Goal: Find contact information: Find contact information

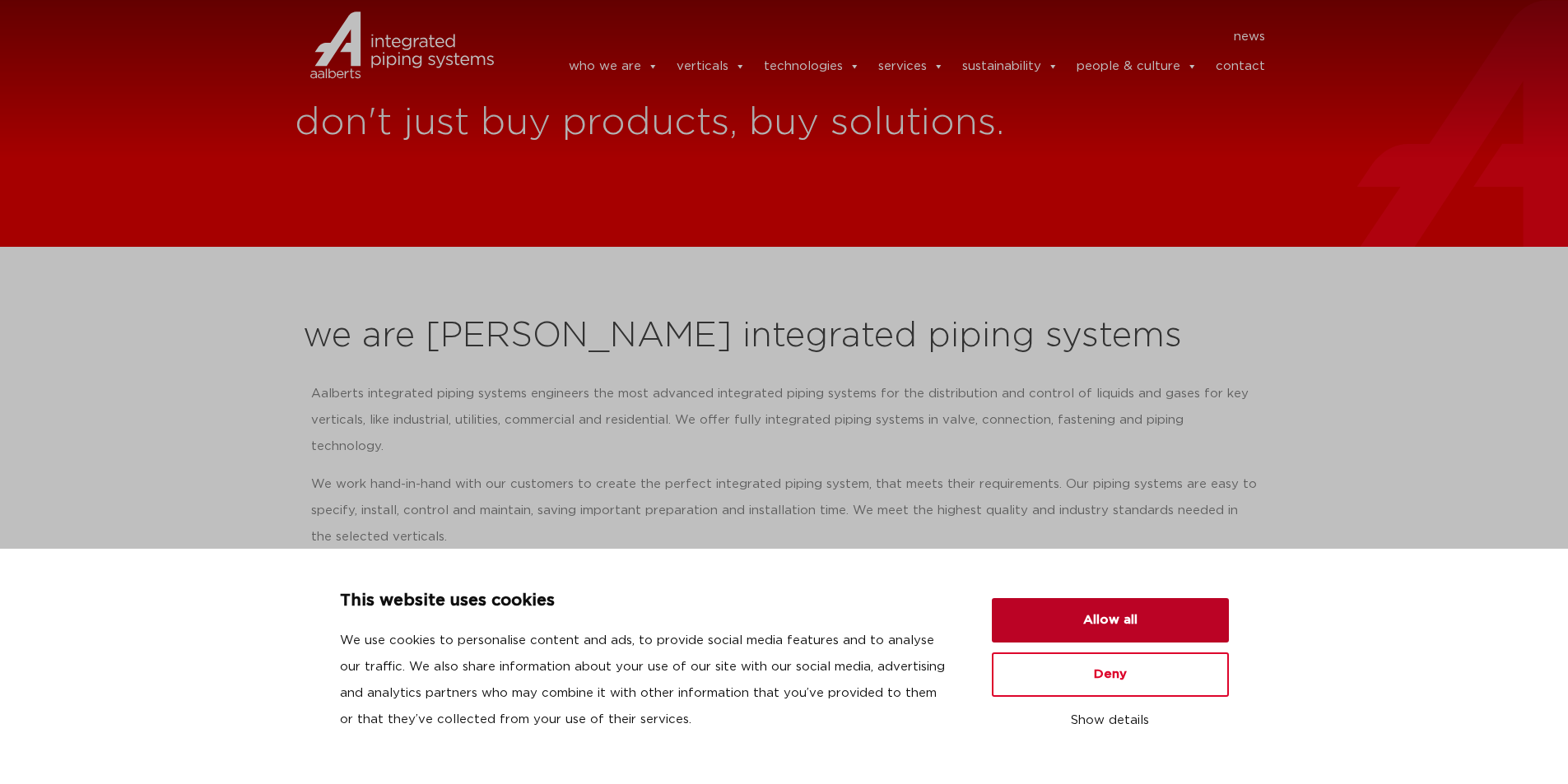
click at [1078, 612] on button "Allow all" at bounding box center [1110, 620] width 237 height 44
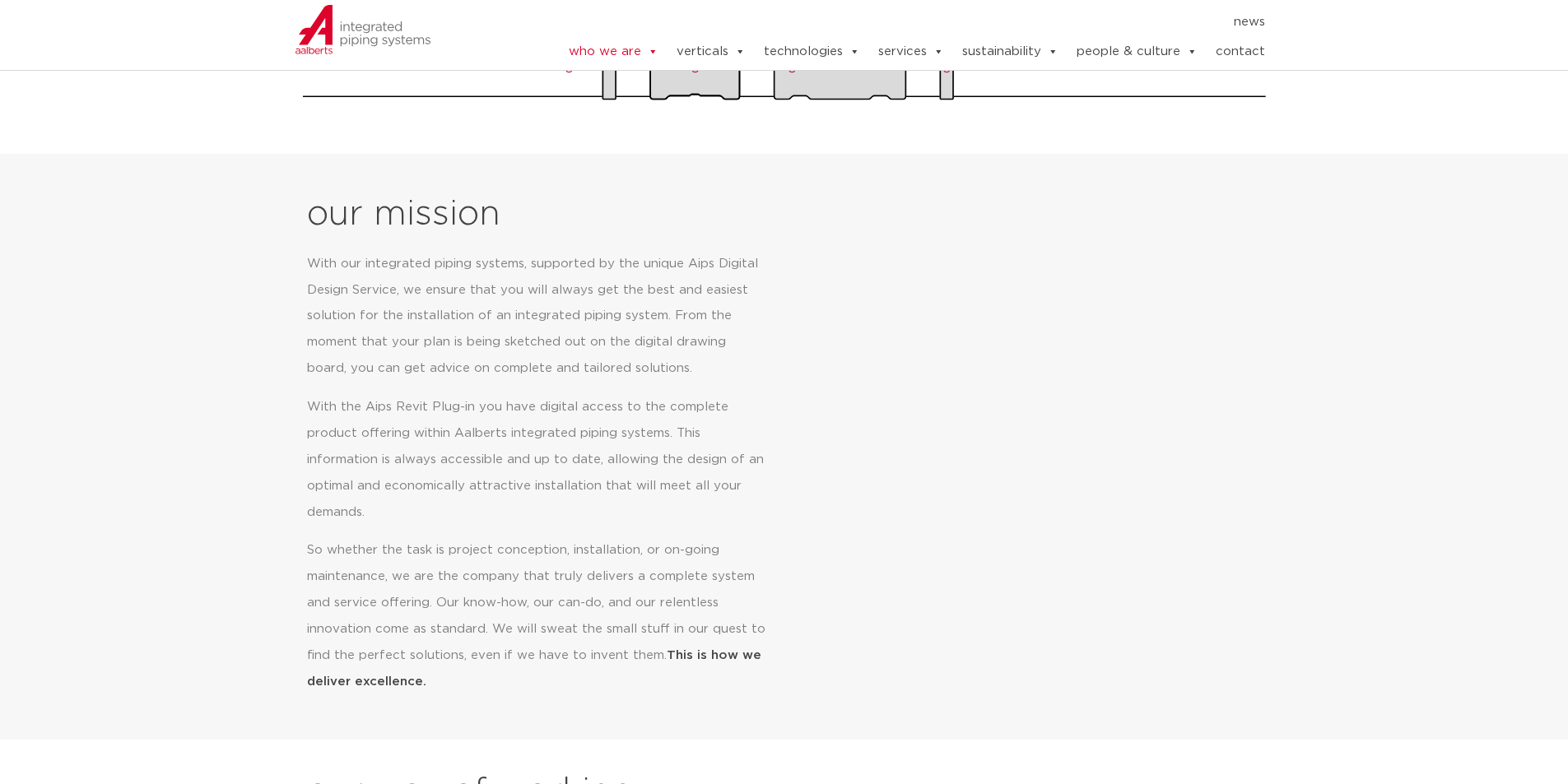
drag, startPoint x: 809, startPoint y: 500, endPoint x: 815, endPoint y: 521, distance: 21.8
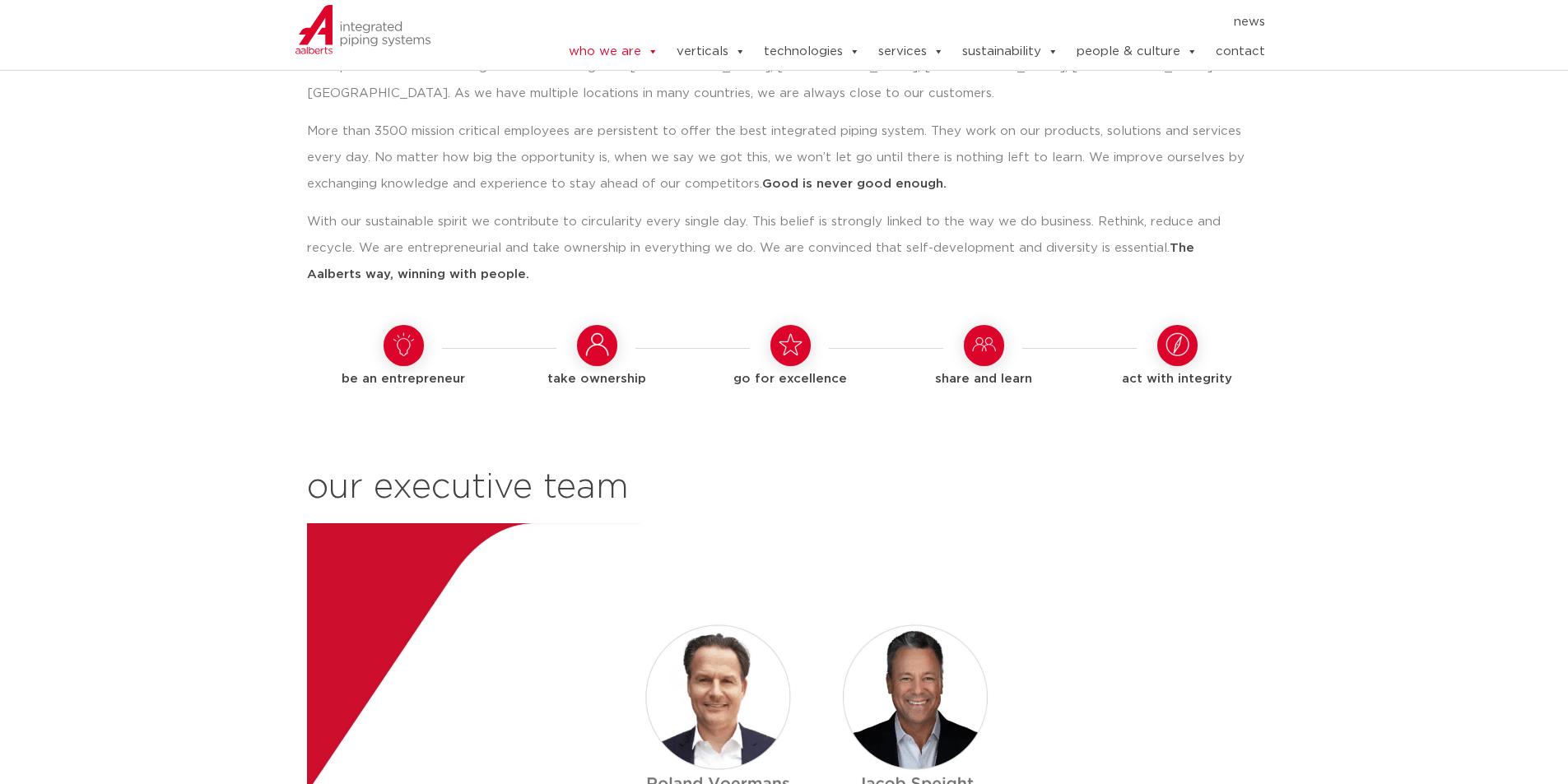
drag, startPoint x: 794, startPoint y: 526, endPoint x: 766, endPoint y: 653, distance: 130.0
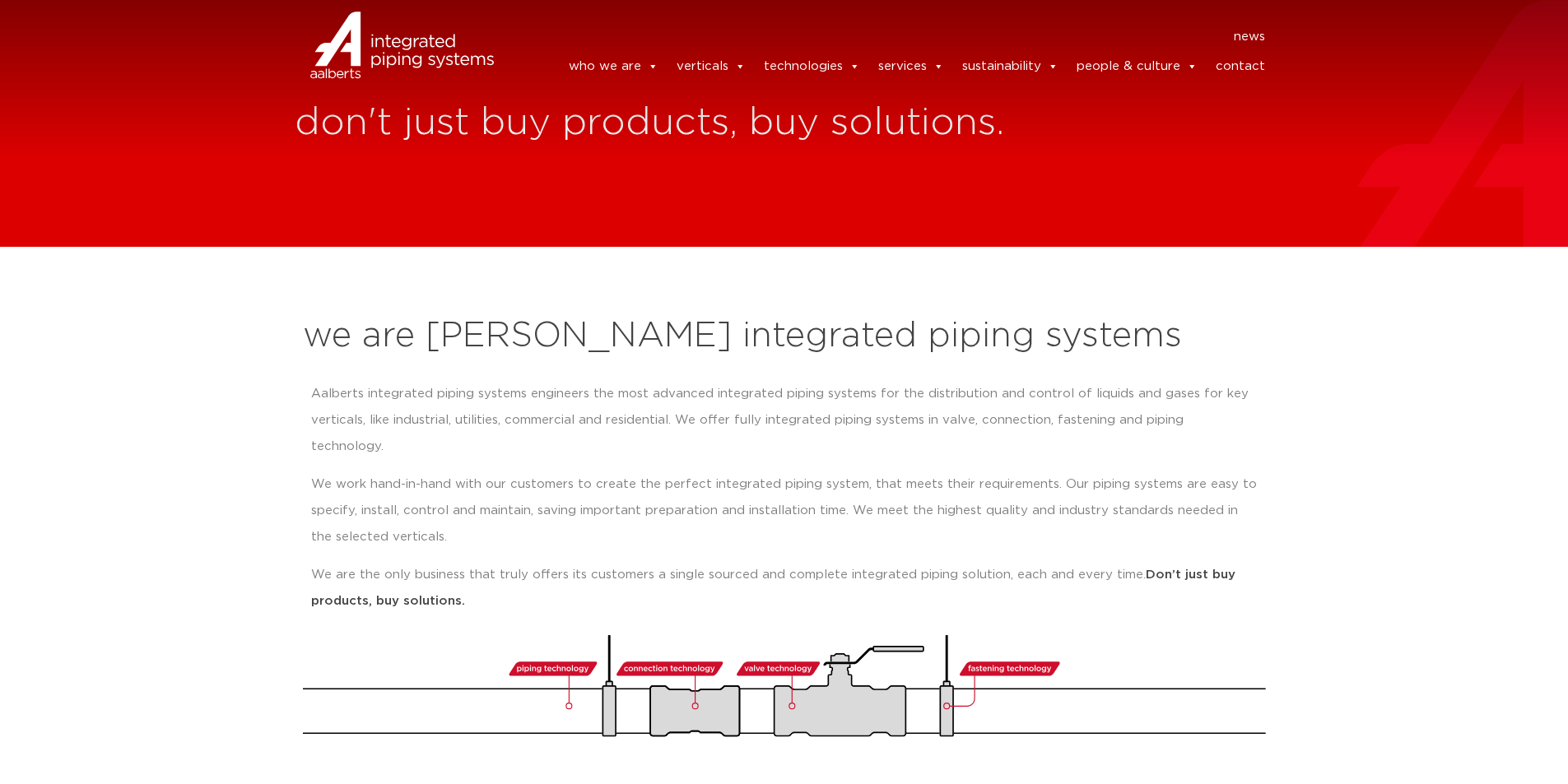
drag, startPoint x: 723, startPoint y: 630, endPoint x: 689, endPoint y: 278, distance: 353.6
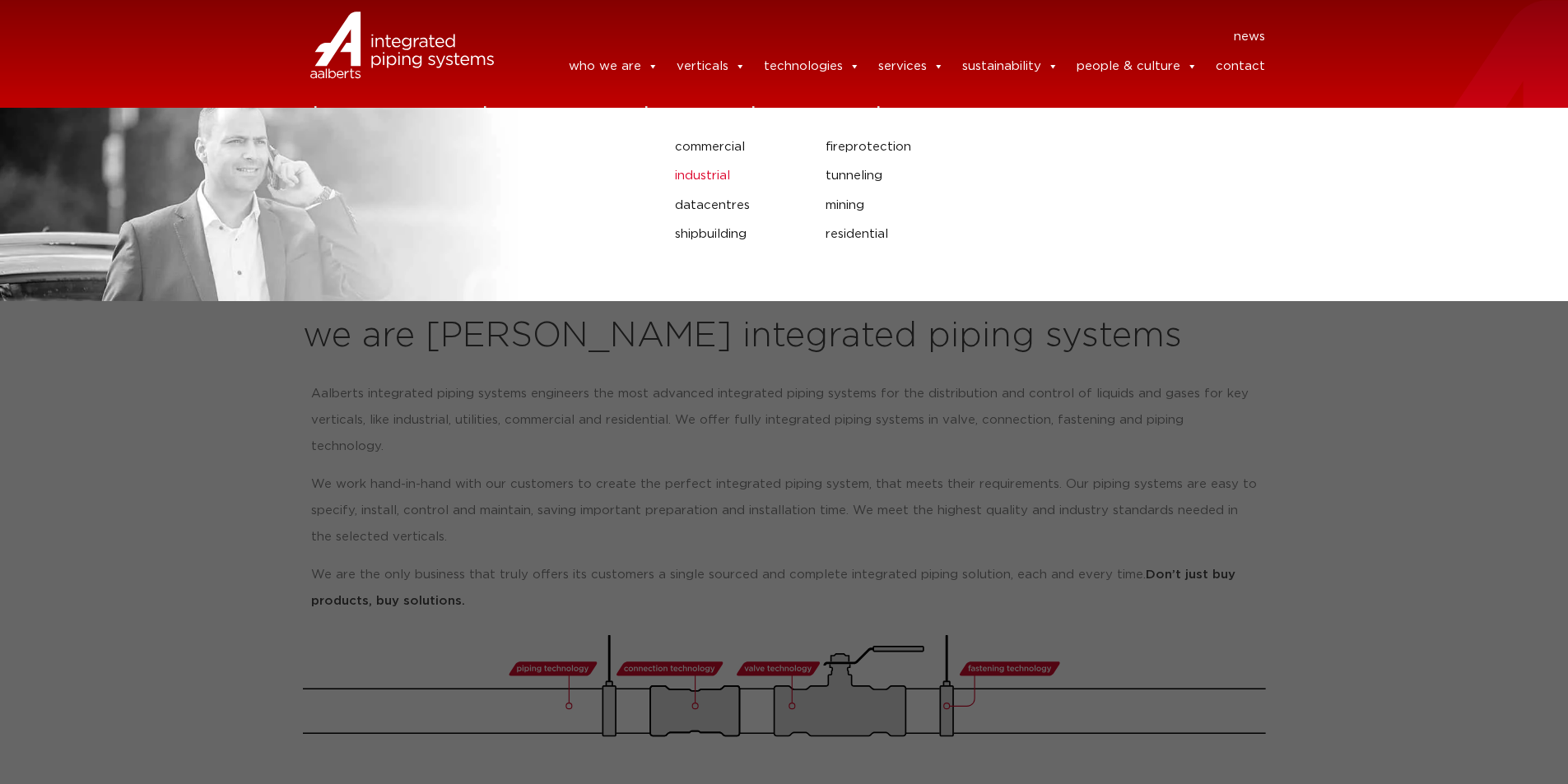
click at [732, 183] on link "industrial" at bounding box center [738, 177] width 126 height 22
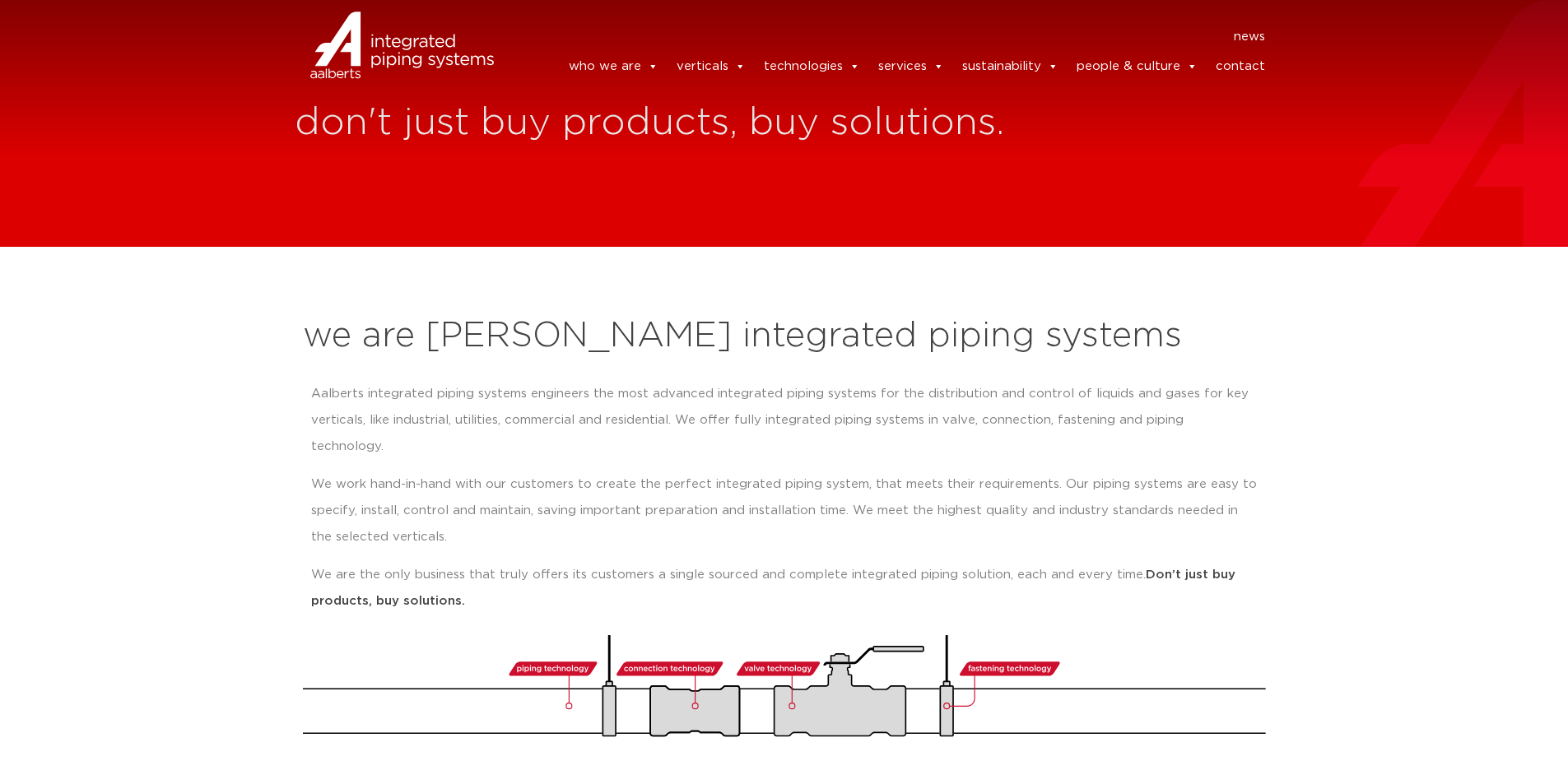
click at [1255, 65] on link "contact" at bounding box center [1240, 66] width 49 height 33
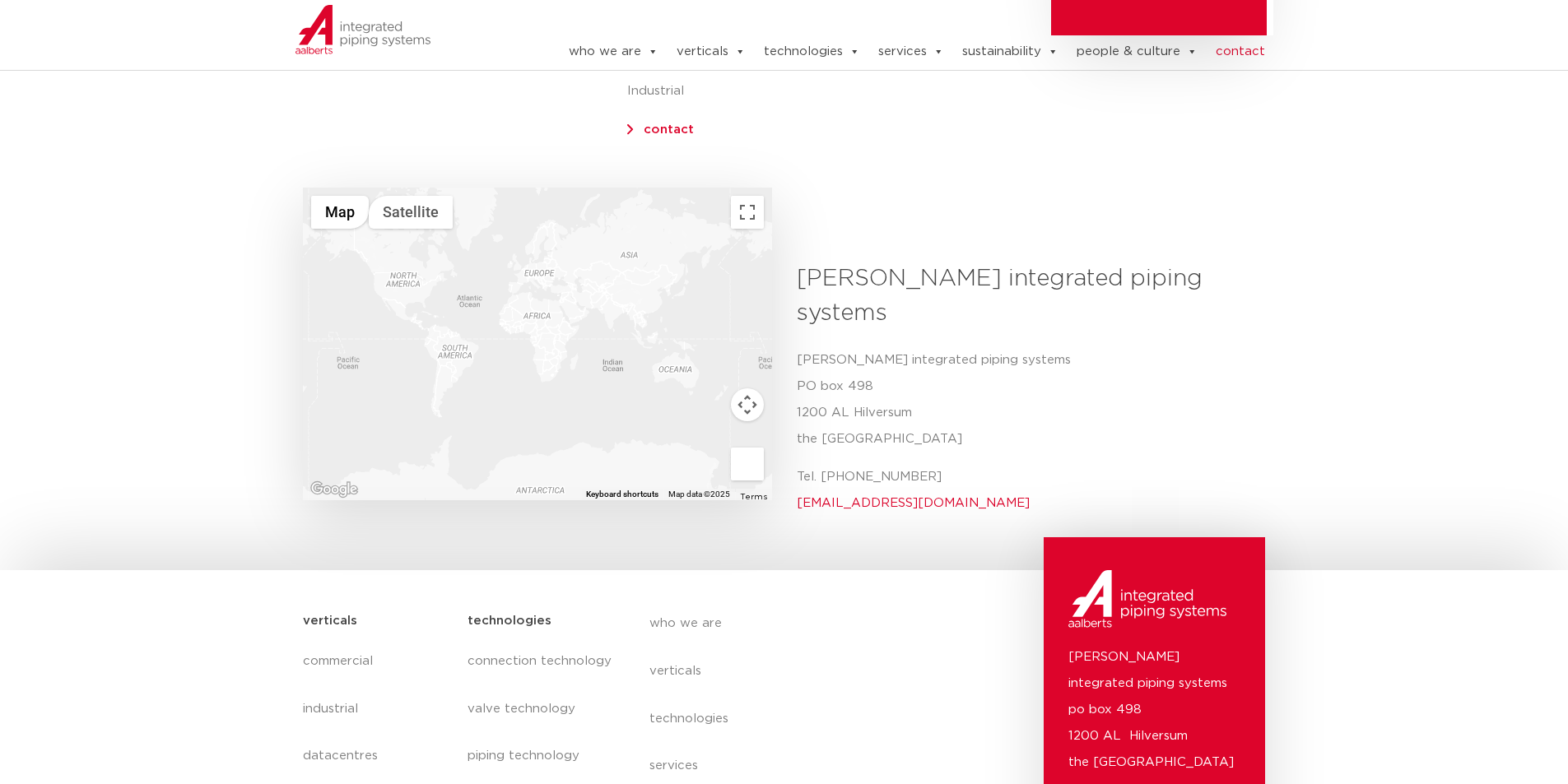
scroll to position [566, 0]
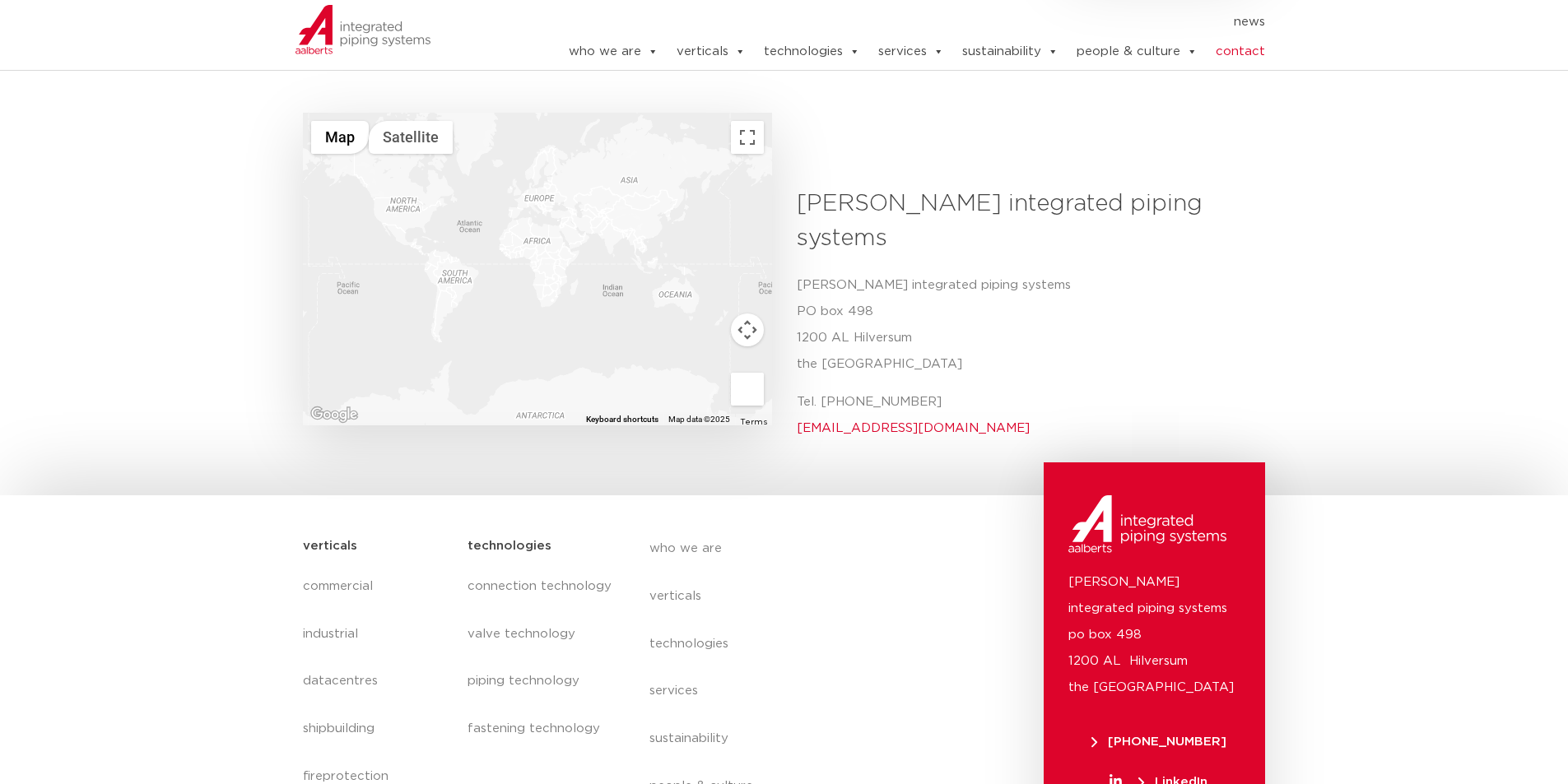
drag, startPoint x: 877, startPoint y: 289, endPoint x: 878, endPoint y: 351, distance: 62.0
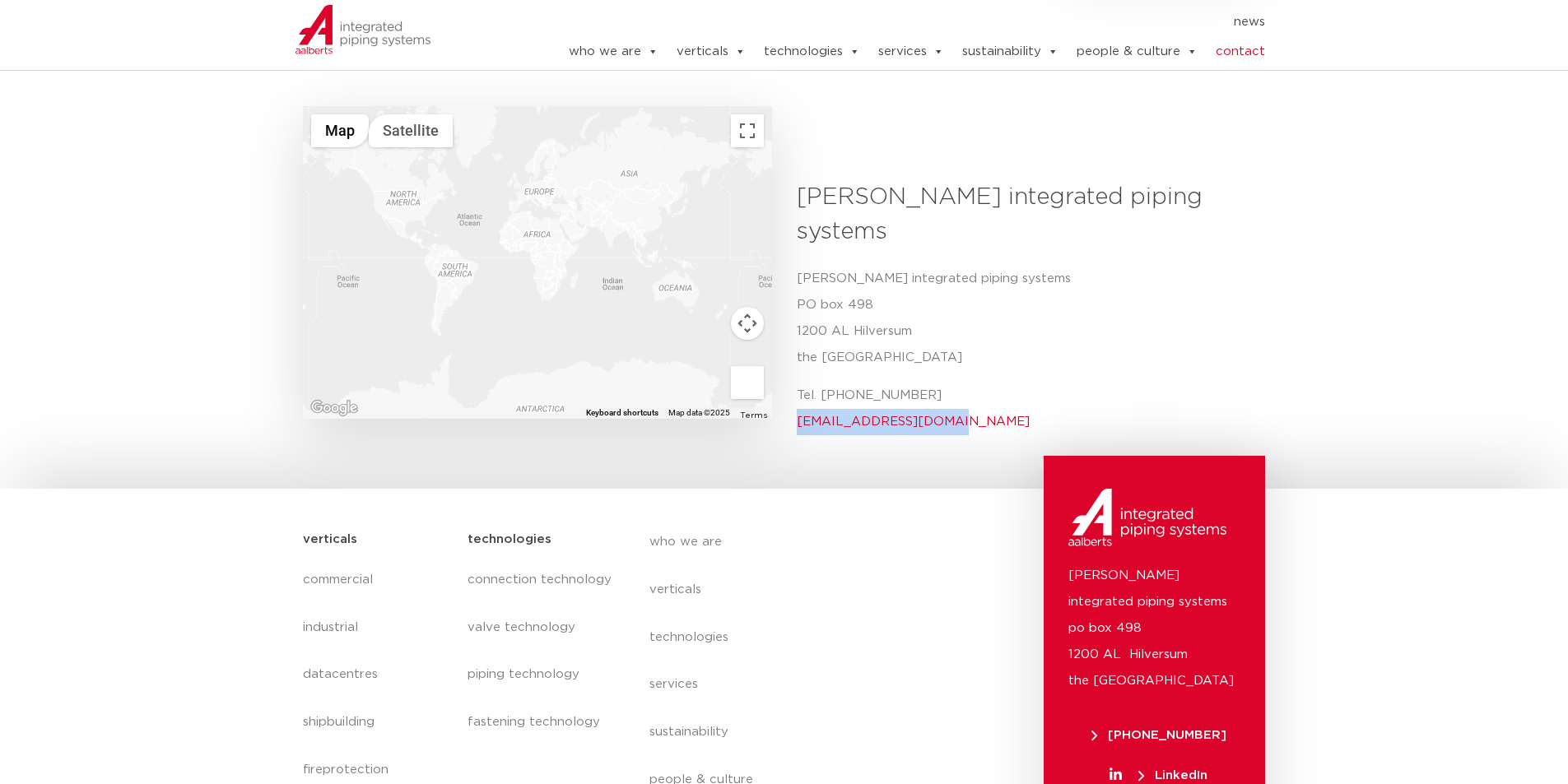
drag, startPoint x: 796, startPoint y: 376, endPoint x: 927, endPoint y: 371, distance: 131.1
click at [927, 371] on div "[PERSON_NAME] integrated piping systems [STREET_ADDRESS] Tel. [PHONE_NUMBER] [E…" at bounding box center [1024, 356] width 456 height 182
copy link "[EMAIL_ADDRESS][DOMAIN_NAME]"
click at [1018, 276] on p "[PERSON_NAME] integrated piping systems [STREET_ADDRESS]" at bounding box center [1024, 318] width 456 height 106
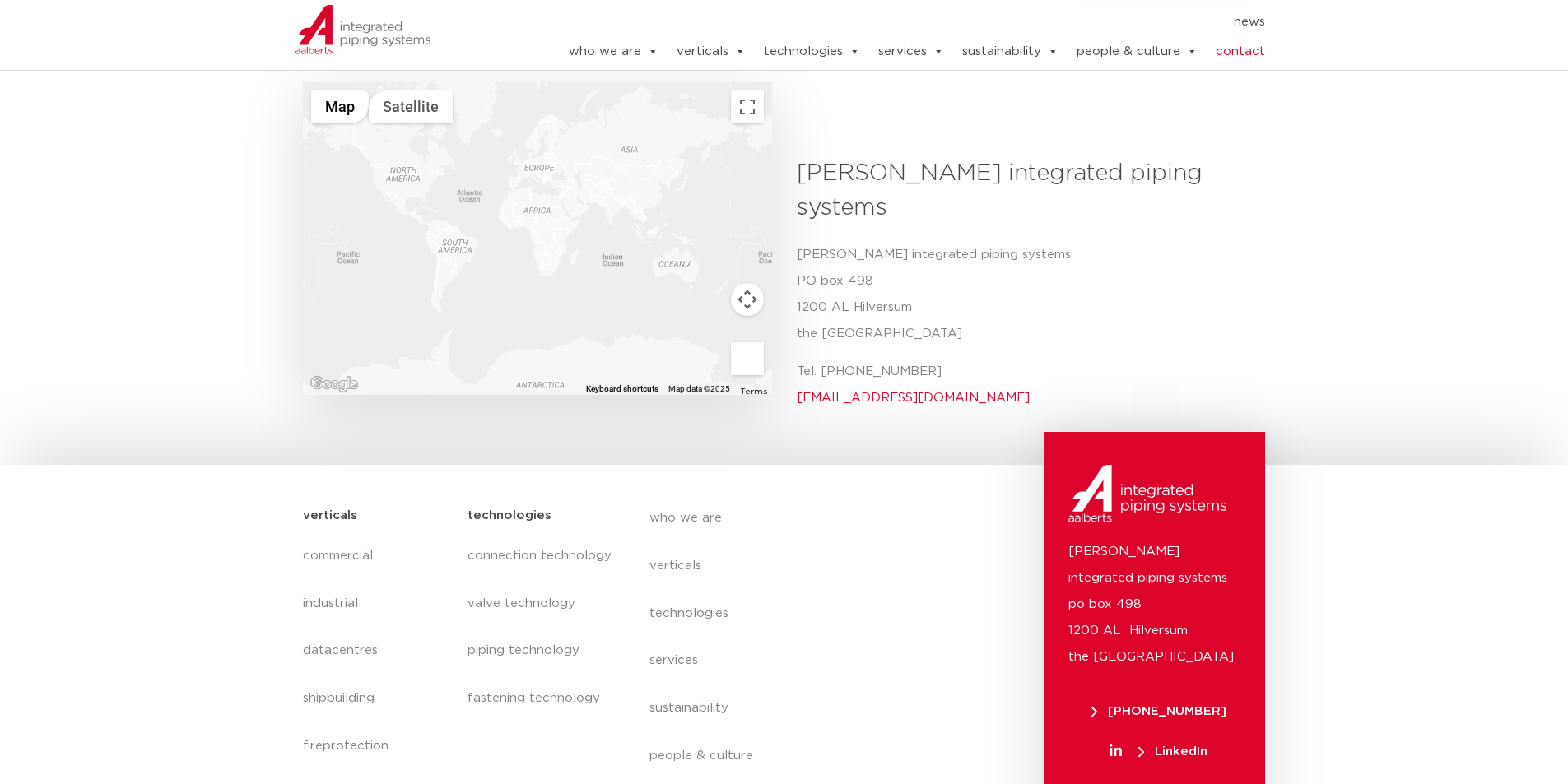
scroll to position [689, 0]
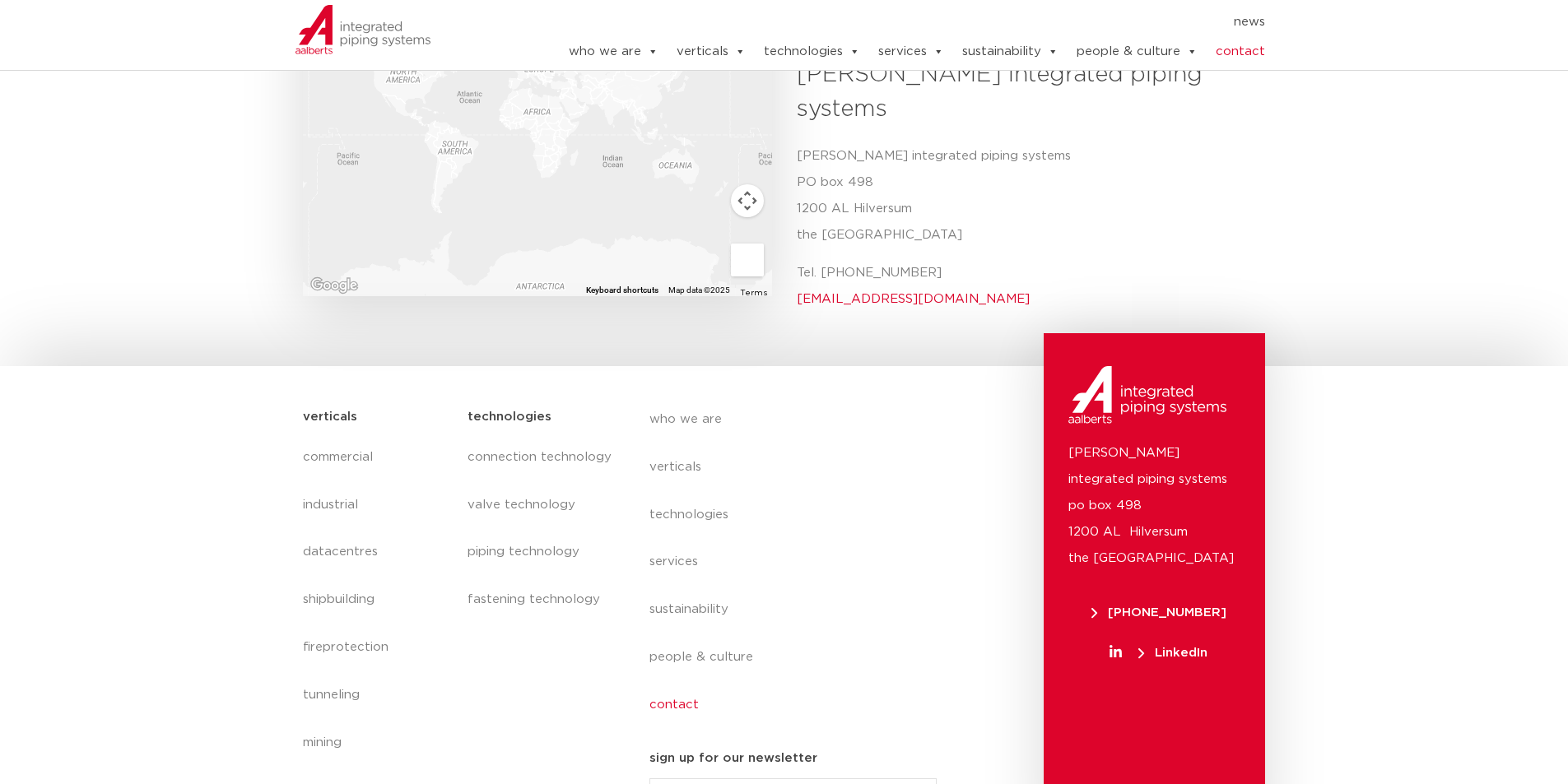
drag, startPoint x: 1015, startPoint y: 284, endPoint x: 997, endPoint y: 367, distance: 84.9
